Goal: Transaction & Acquisition: Purchase product/service

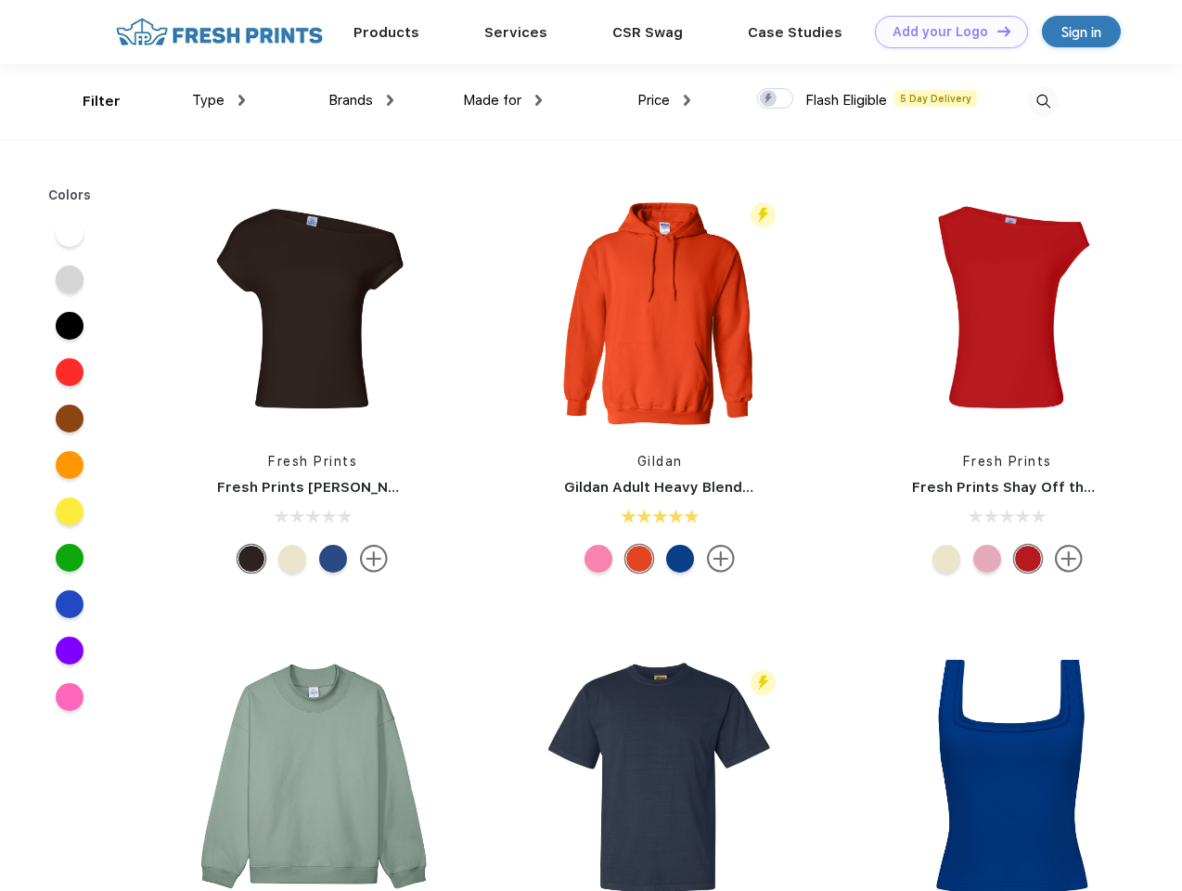
scroll to position [1, 0]
click at [944, 32] on link "Add your Logo Design Tool" at bounding box center [951, 32] width 153 height 32
click at [0, 0] on div "Design Tool" at bounding box center [0, 0] width 0 height 0
click at [995, 31] on link "Add your Logo Design Tool" at bounding box center [951, 32] width 153 height 32
click at [89, 101] on div "Filter" at bounding box center [102, 101] width 38 height 21
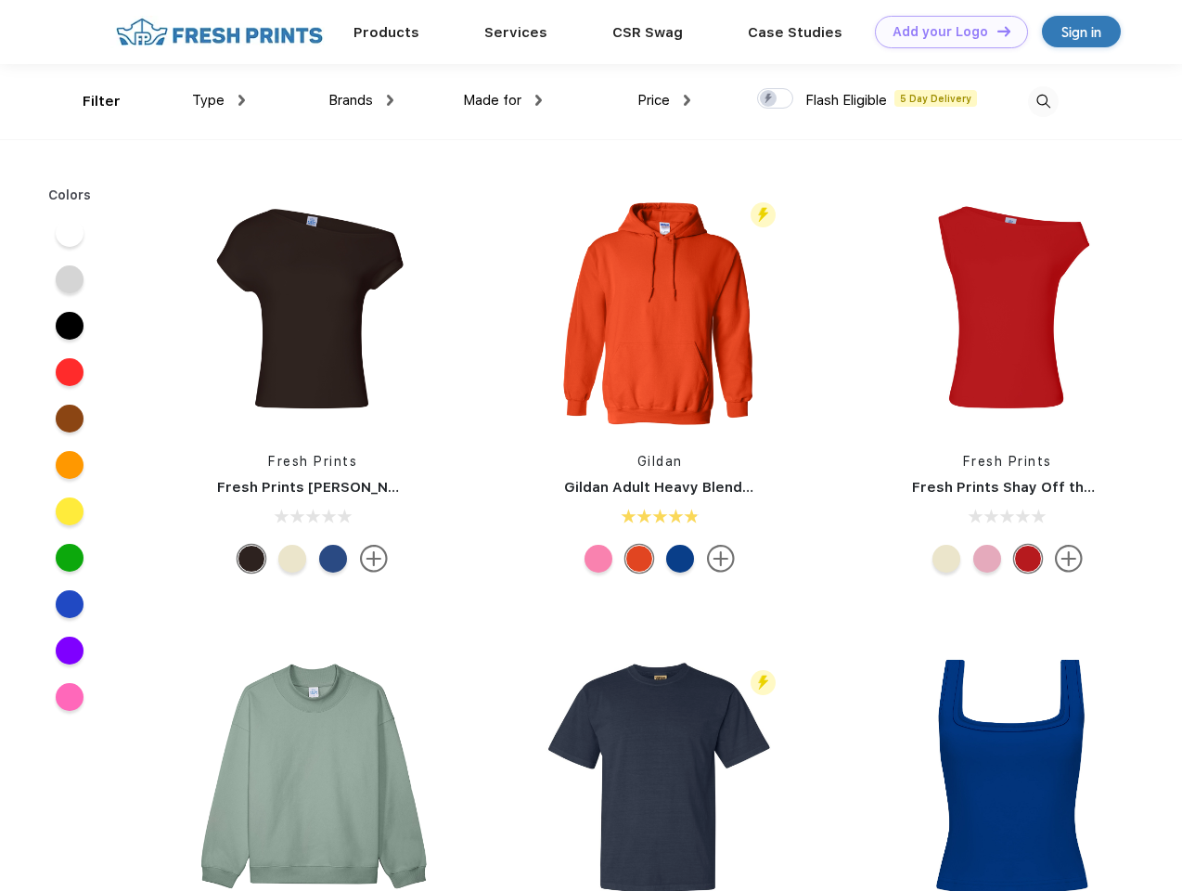
click at [219, 100] on span "Type" at bounding box center [208, 100] width 32 height 17
click at [361, 100] on span "Brands" at bounding box center [350, 100] width 45 height 17
click at [503, 100] on span "Made for" at bounding box center [492, 100] width 58 height 17
click at [664, 100] on span "Price" at bounding box center [653, 100] width 32 height 17
click at [775, 99] on div at bounding box center [775, 98] width 36 height 20
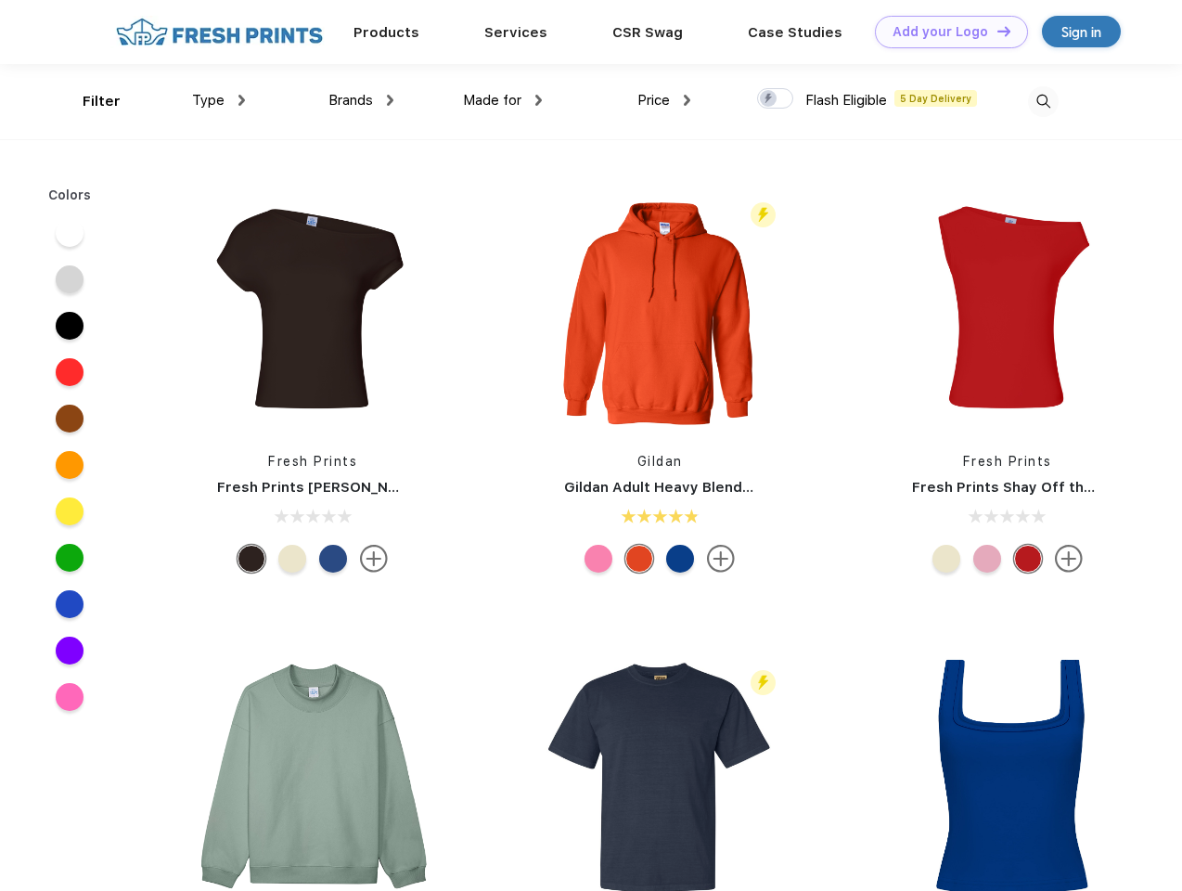
click at [769, 99] on input "checkbox" at bounding box center [763, 93] width 12 height 12
click at [1043, 101] on img at bounding box center [1043, 101] width 31 height 31
